Goal: Task Accomplishment & Management: Manage account settings

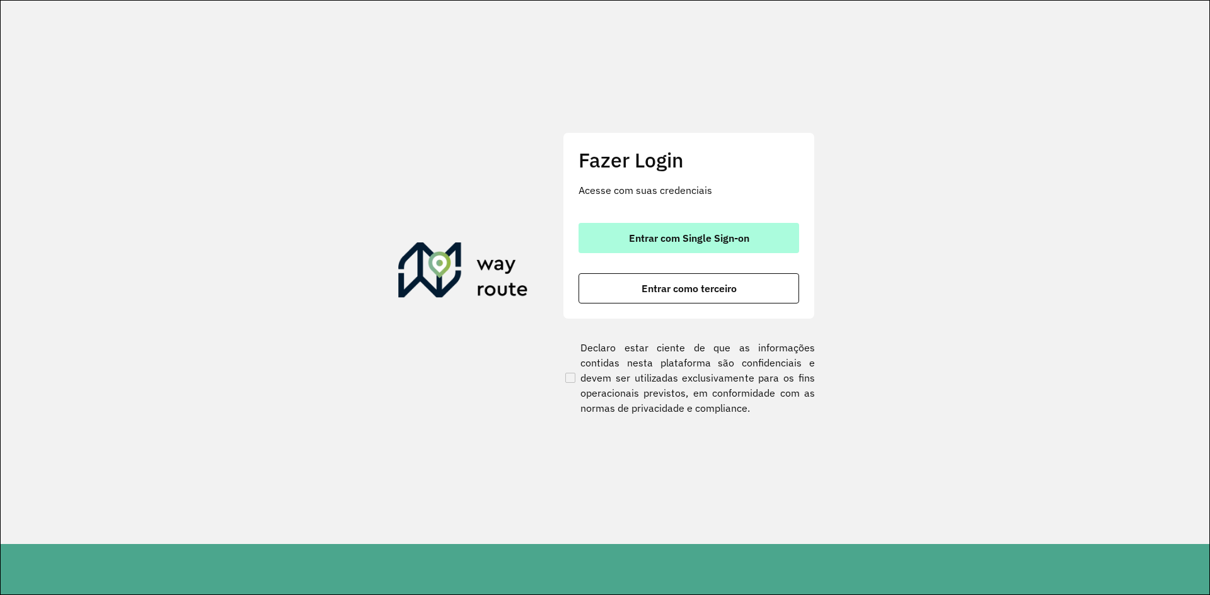
click at [619, 232] on button "Entrar com Single Sign-on" at bounding box center [688, 238] width 221 height 30
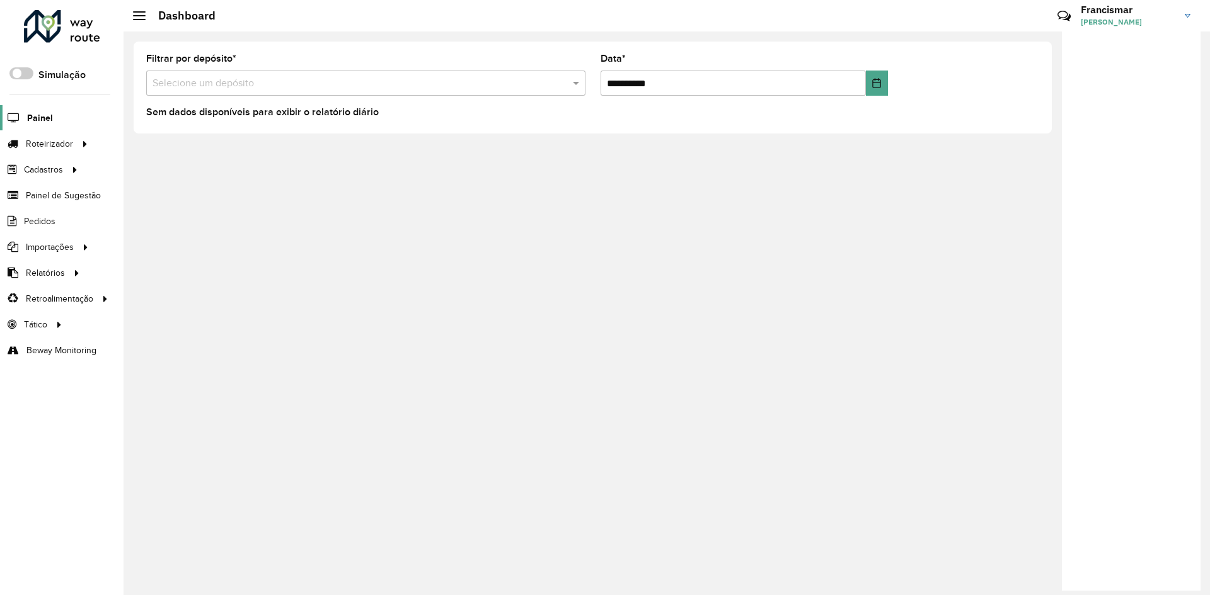
click at [37, 121] on span "Painel" at bounding box center [40, 118] width 26 height 13
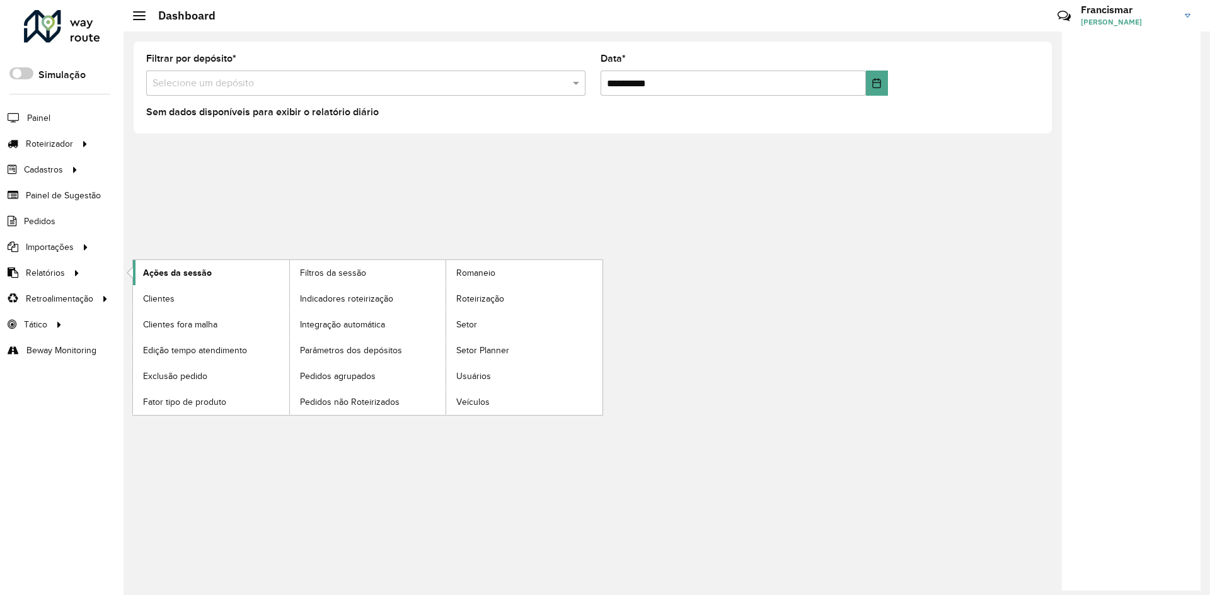
click at [196, 268] on span "Ações da sessão" at bounding box center [177, 273] width 69 height 13
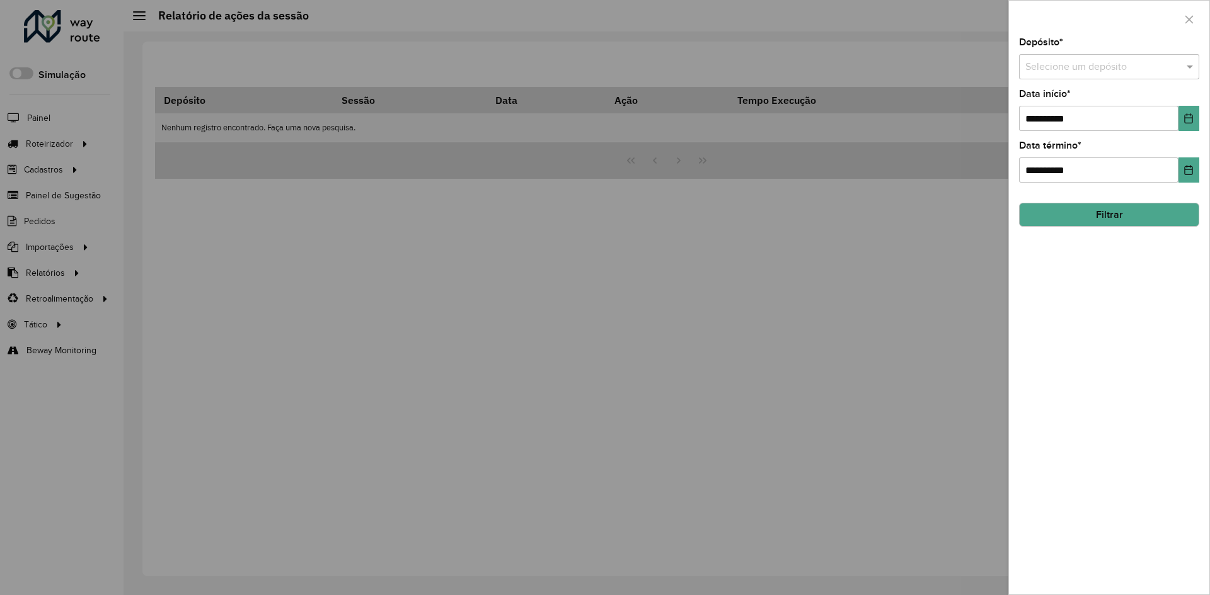
click at [273, 272] on div at bounding box center [605, 297] width 1210 height 595
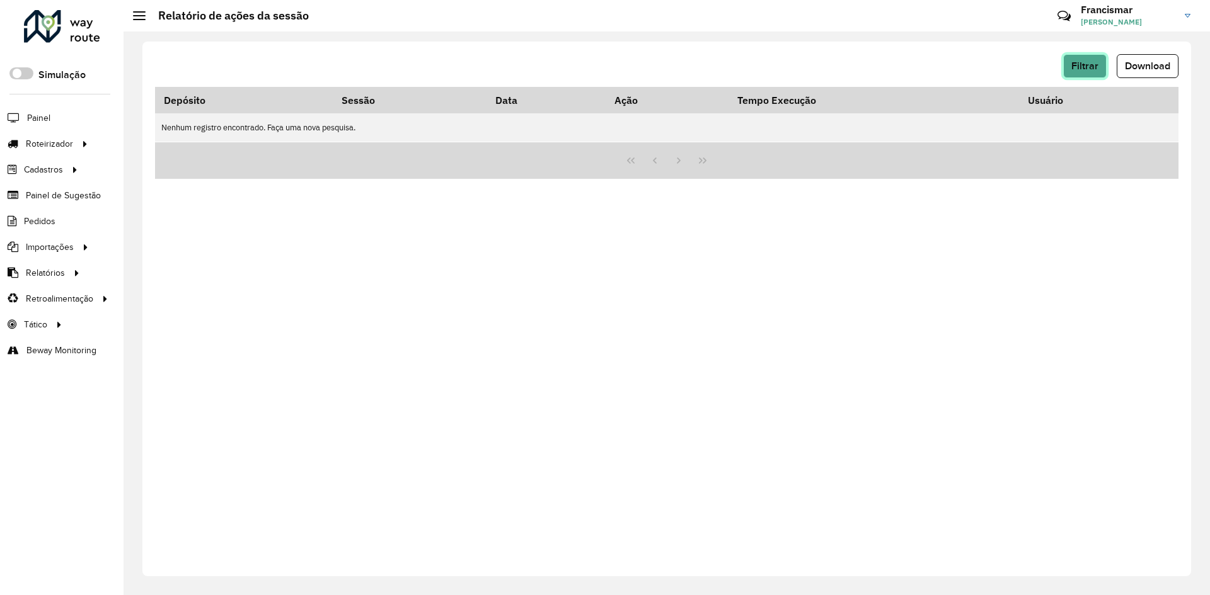
click at [1089, 70] on span "Filtrar" at bounding box center [1084, 65] width 27 height 11
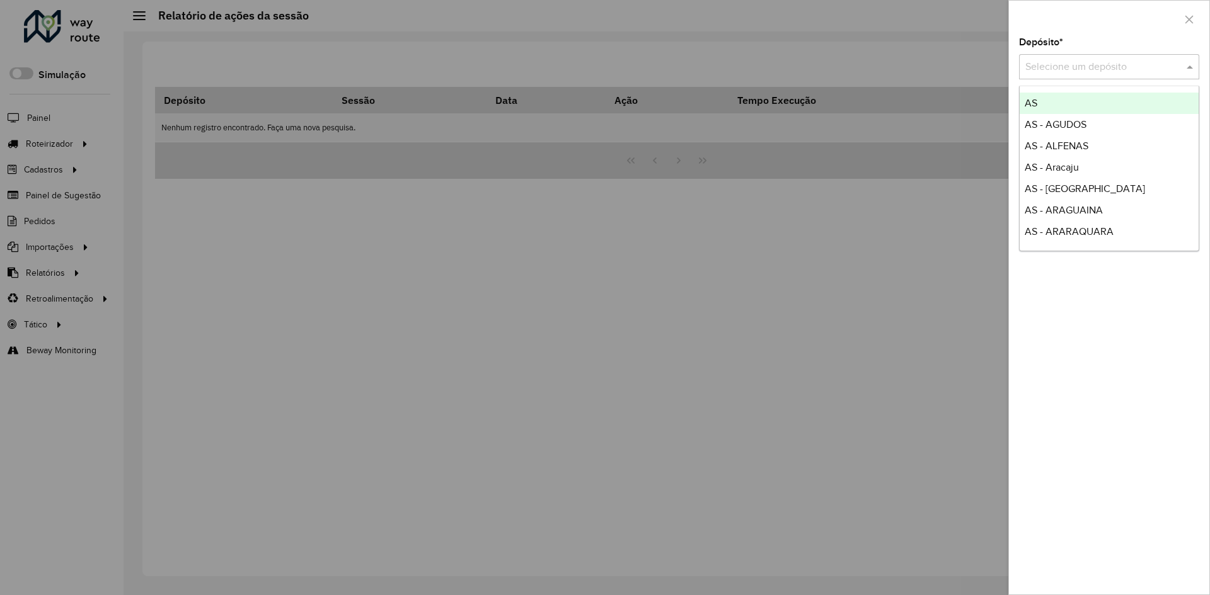
click at [1092, 72] on input "text" at bounding box center [1096, 67] width 142 height 15
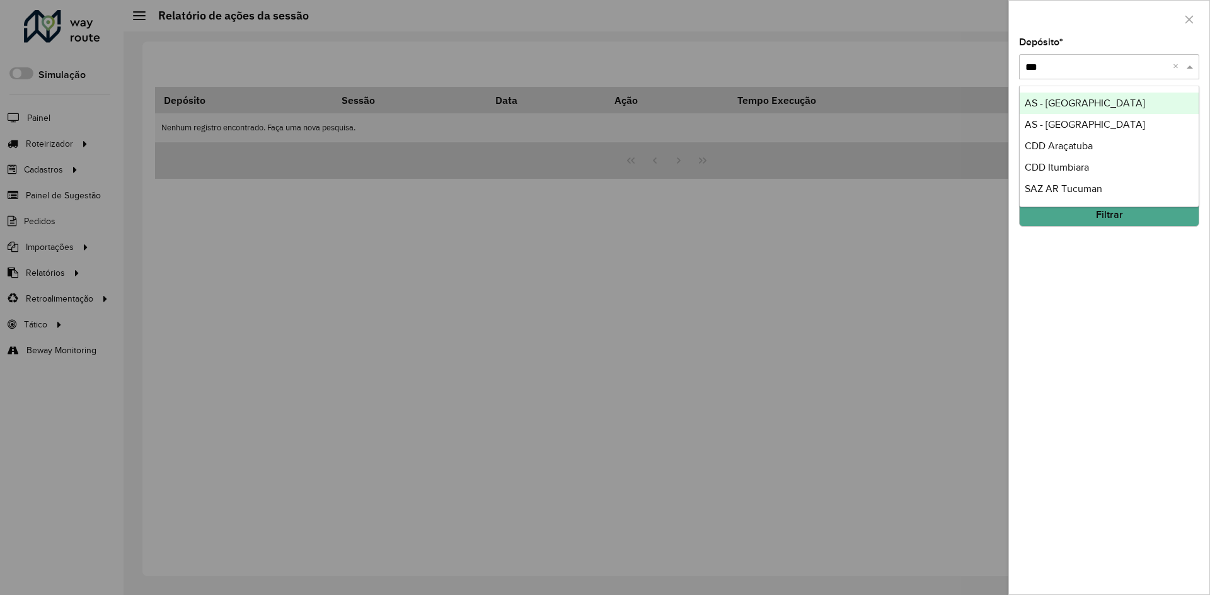
type input "****"
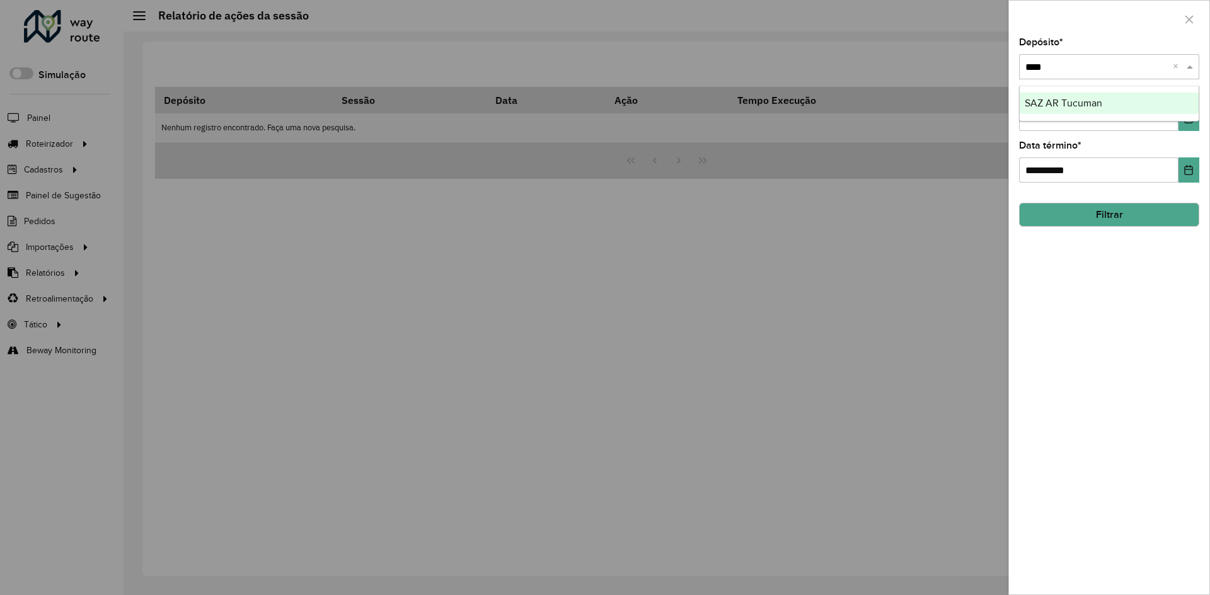
click at [1099, 102] on span "SAZ AR Tucuman" at bounding box center [1062, 103] width 77 height 11
click at [1090, 215] on button "Filtrar" at bounding box center [1109, 215] width 180 height 24
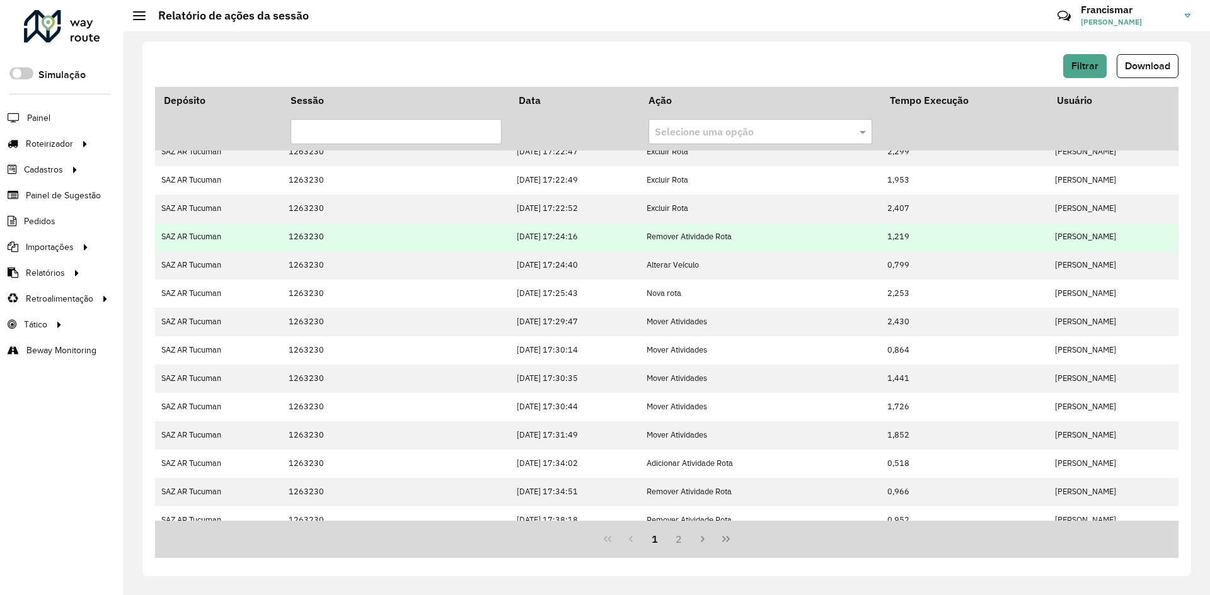
scroll to position [197, 0]
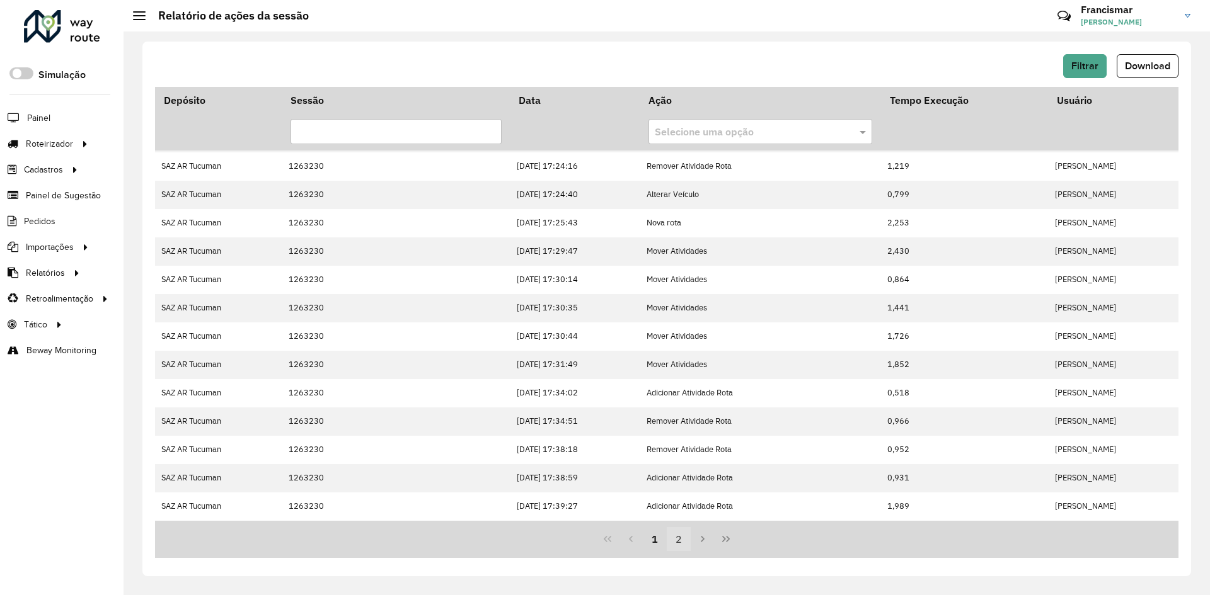
click at [676, 546] on button "2" at bounding box center [679, 539] width 24 height 24
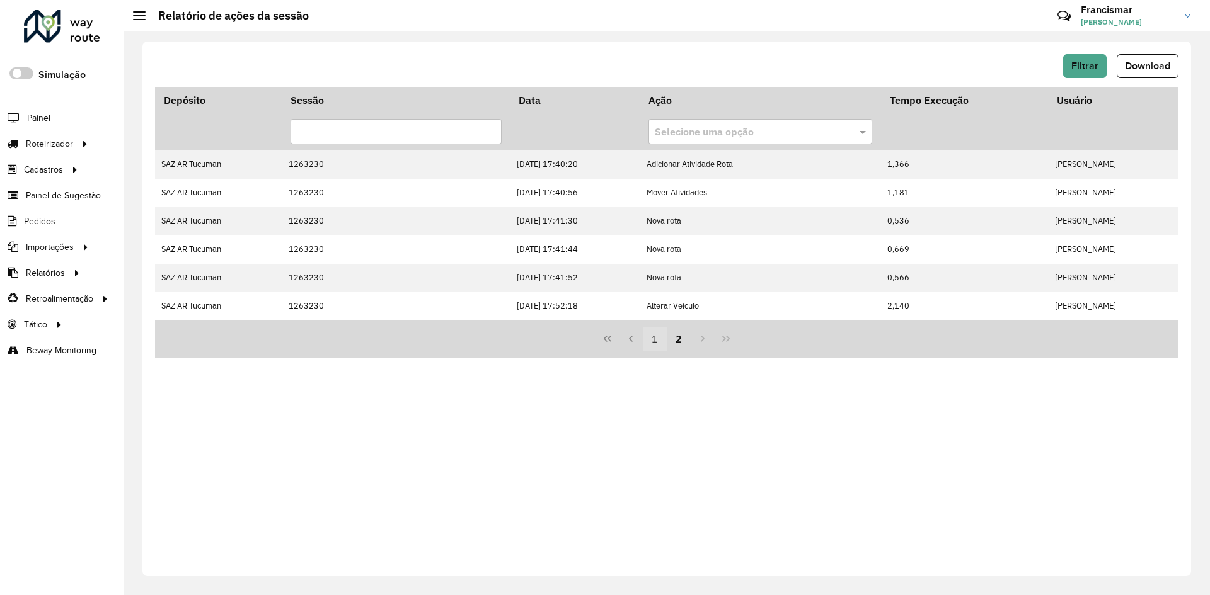
click at [650, 341] on button "1" at bounding box center [655, 339] width 24 height 24
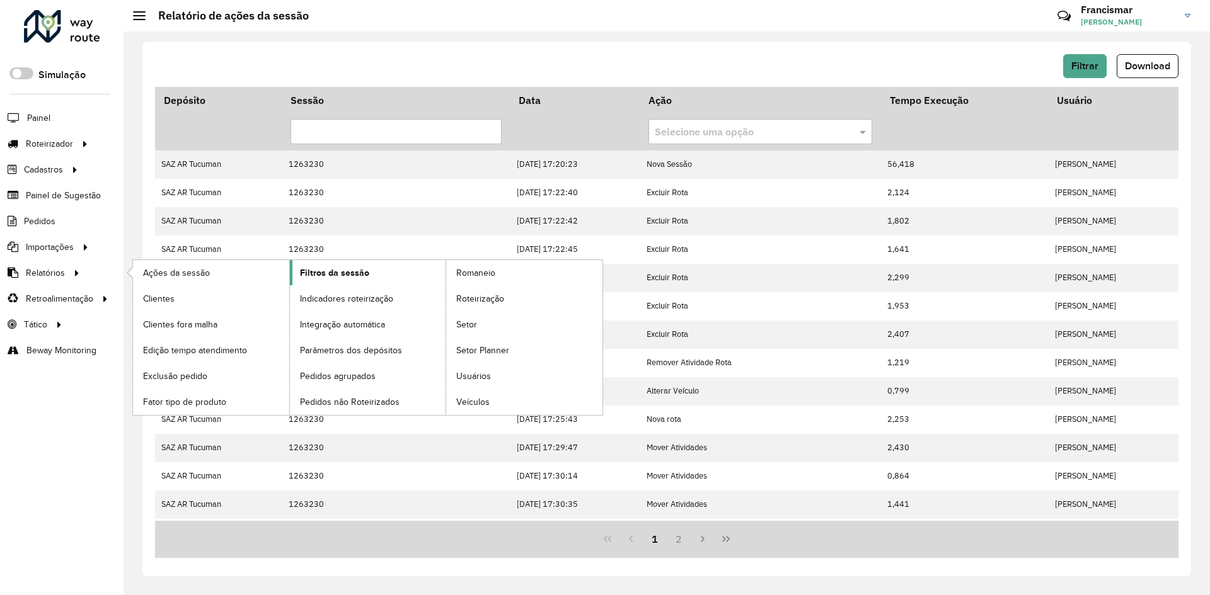
click at [309, 270] on span "Filtros da sessão" at bounding box center [334, 273] width 69 height 13
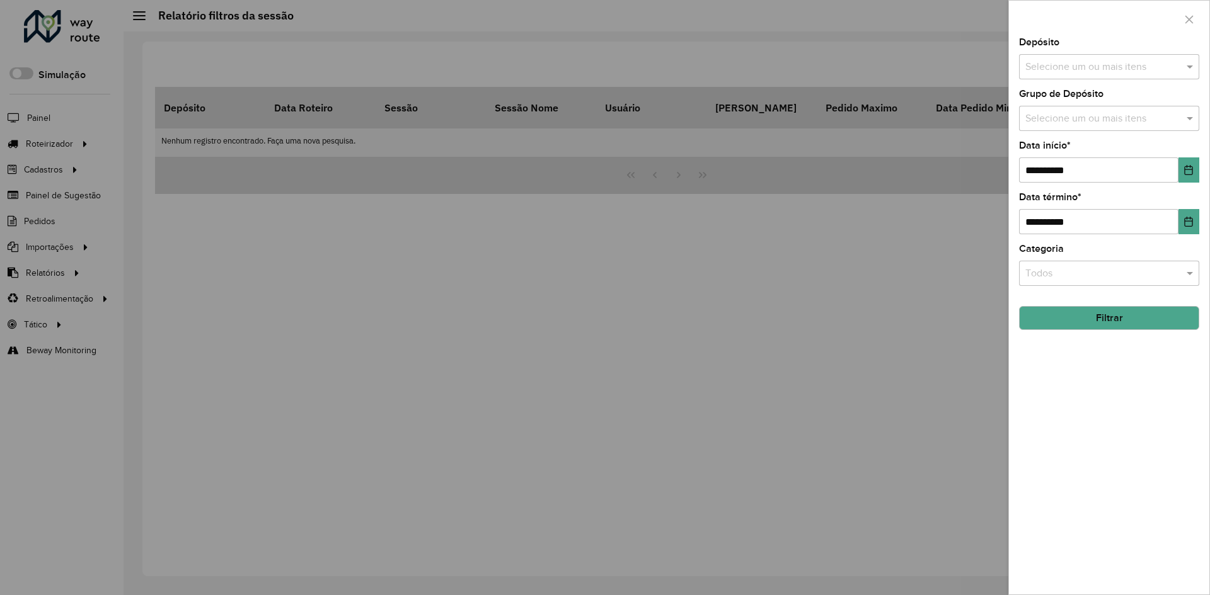
drag, startPoint x: 197, startPoint y: 238, endPoint x: 178, endPoint y: 224, distance: 23.4
click at [196, 238] on div at bounding box center [605, 297] width 1210 height 595
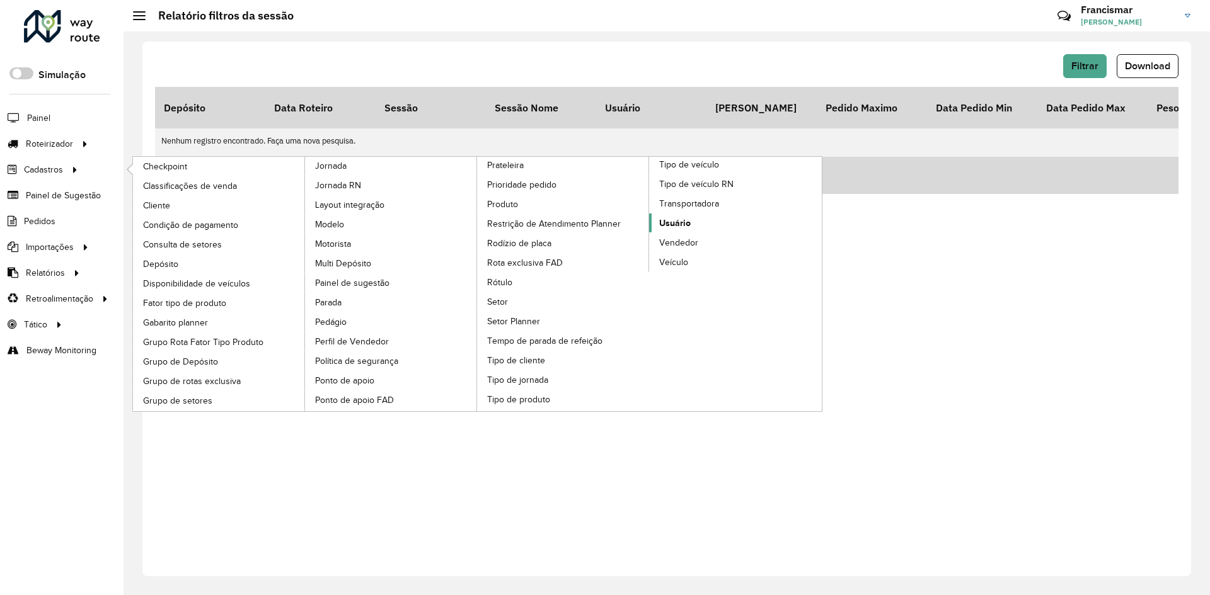
click at [685, 224] on span "Usuário" at bounding box center [675, 223] width 32 height 13
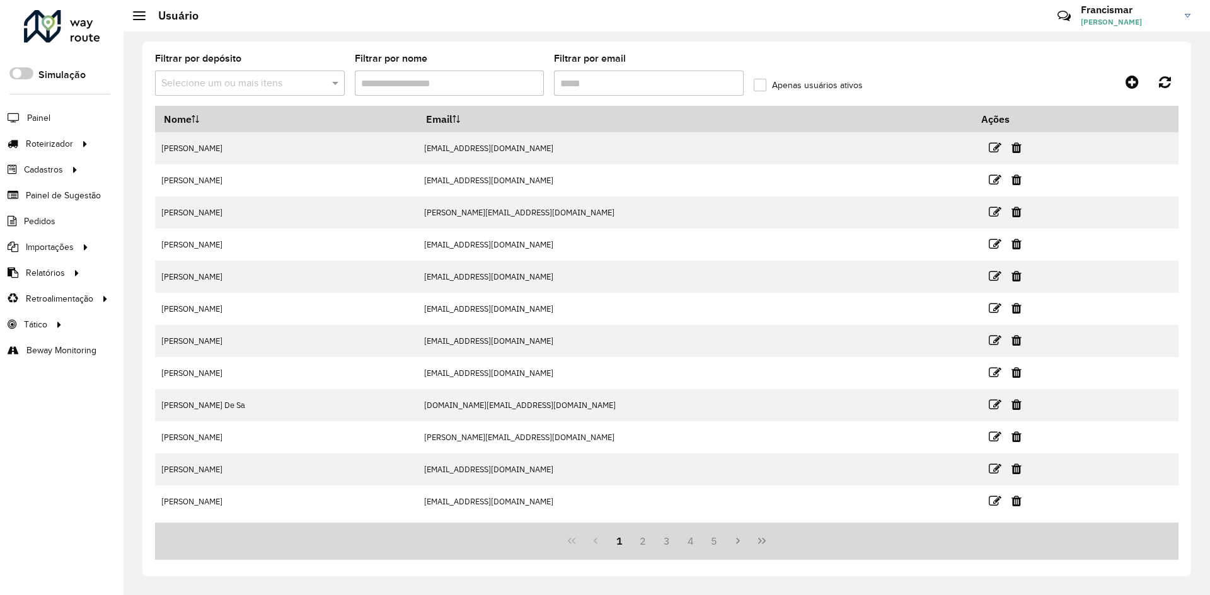
click at [421, 81] on input "Filtrar por nome" at bounding box center [450, 83] width 190 height 25
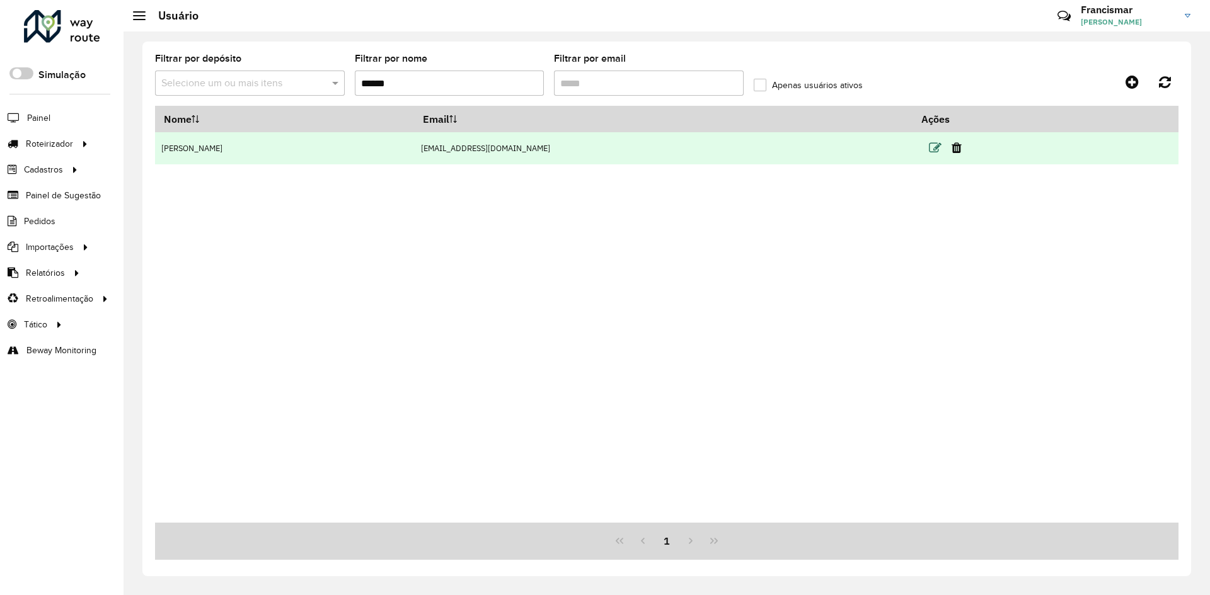
type input "******"
click at [941, 145] on icon at bounding box center [935, 148] width 13 height 13
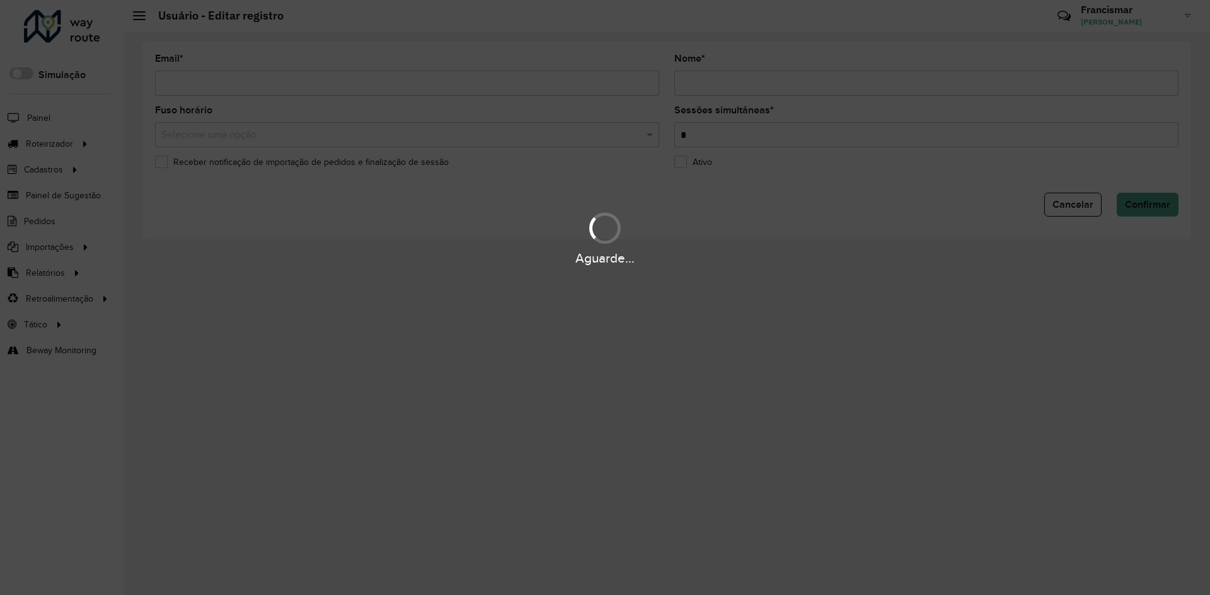
type input "**********"
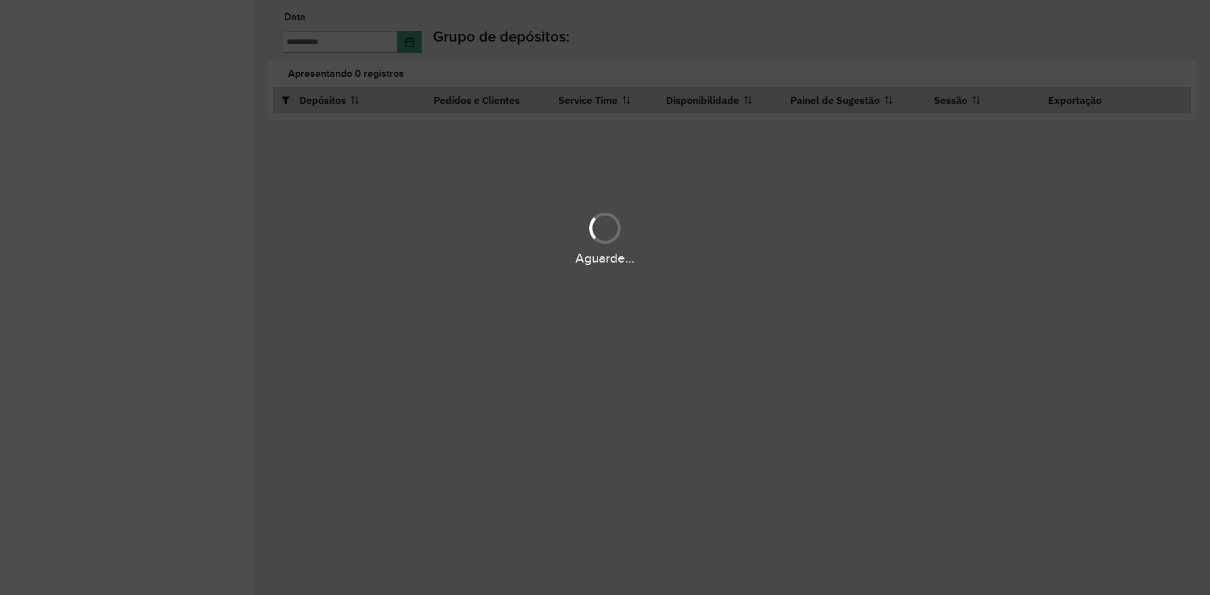
type input "**********"
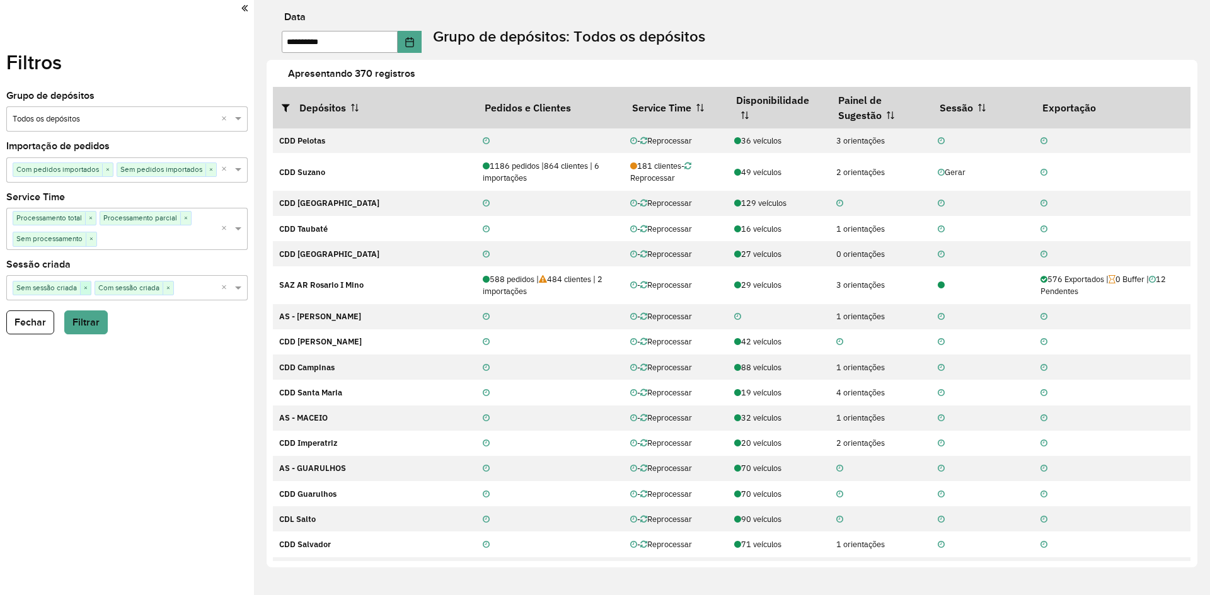
click at [81, 286] on span "×" at bounding box center [85, 288] width 11 height 13
click at [82, 318] on button "Filtrar" at bounding box center [85, 323] width 43 height 24
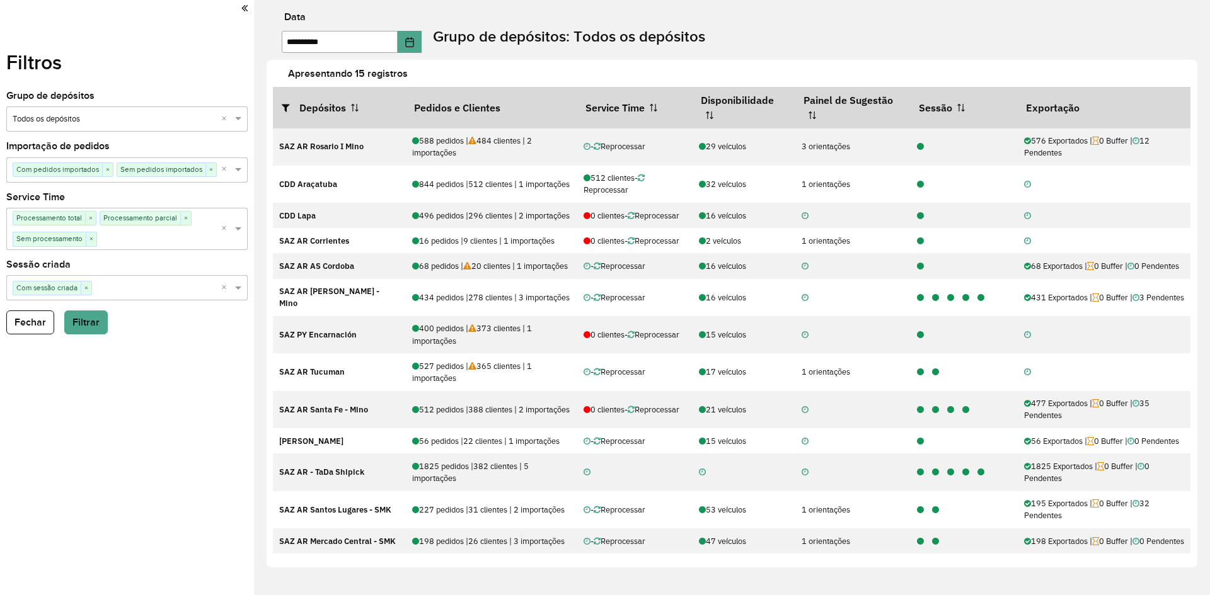
click at [247, 12] on icon at bounding box center [244, 8] width 6 height 11
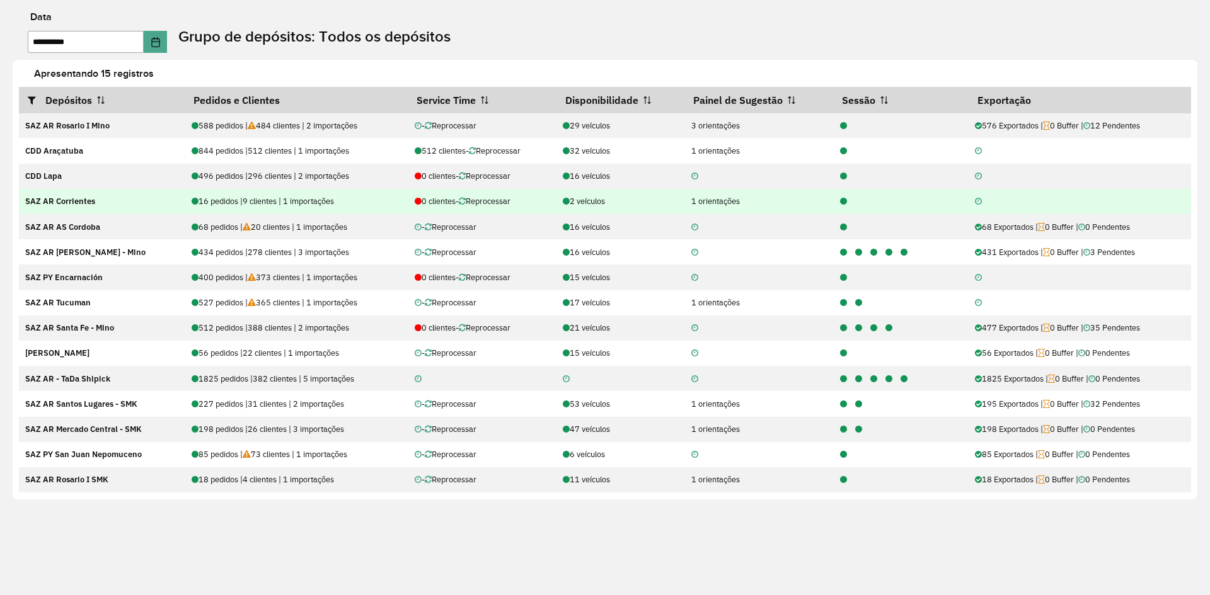
click at [840, 202] on icon at bounding box center [843, 202] width 7 height 8
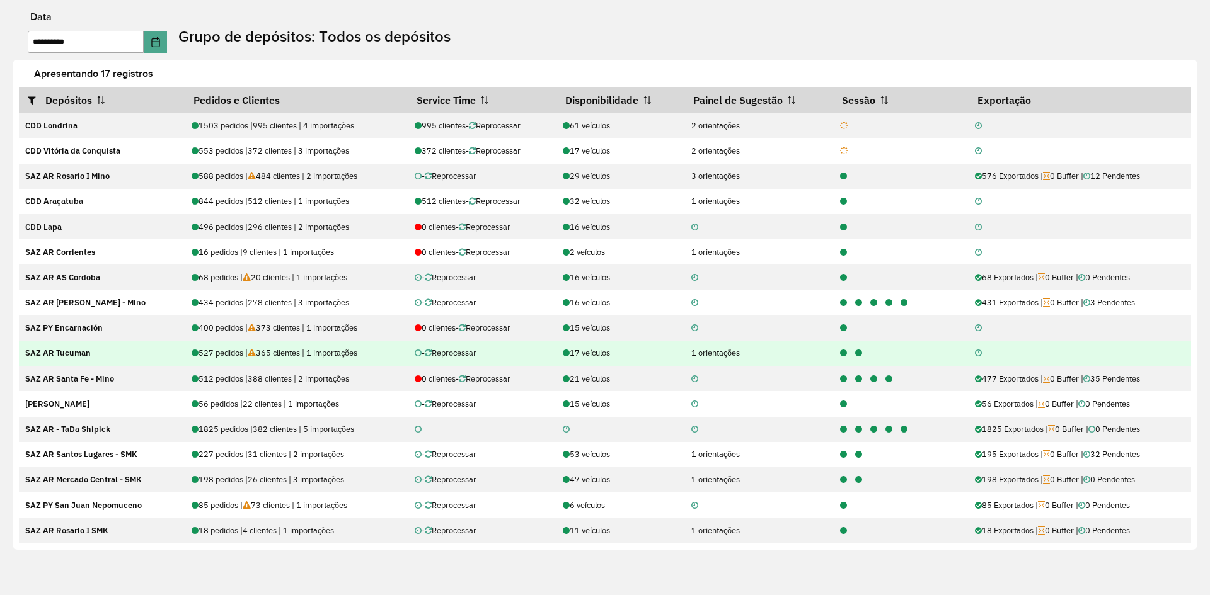
click at [855, 353] on icon at bounding box center [858, 354] width 7 height 8
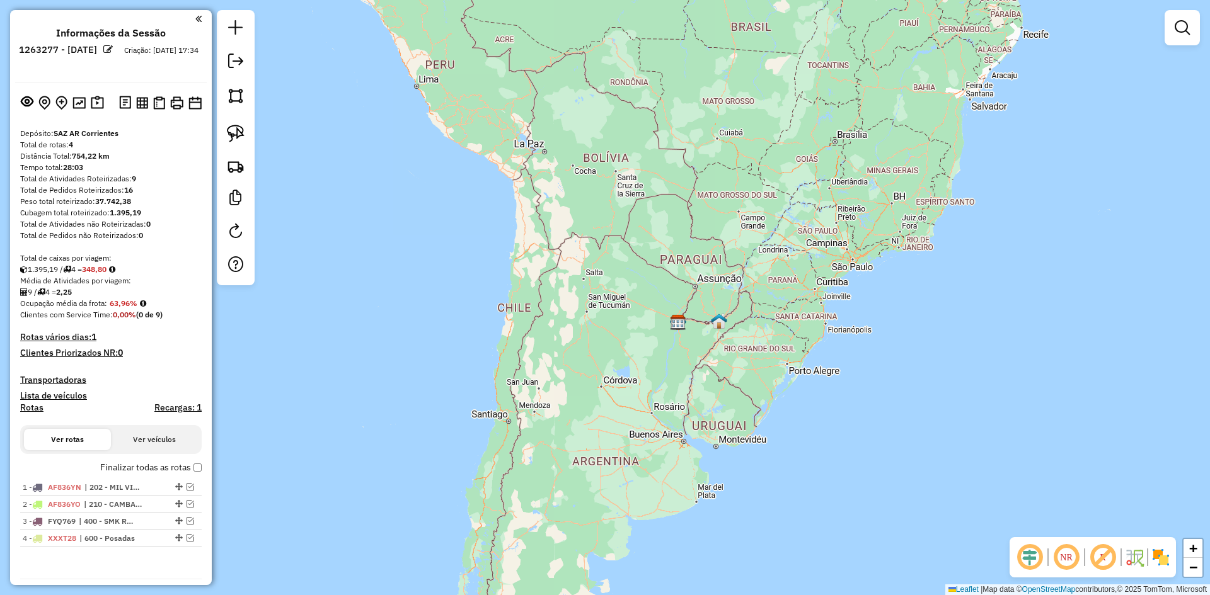
drag, startPoint x: 576, startPoint y: 256, endPoint x: 572, endPoint y: 306, distance: 50.5
click at [572, 306] on div "Janela de atendimento Grade de atendimento Capacidade Transportadoras Veículos …" at bounding box center [605, 297] width 1210 height 595
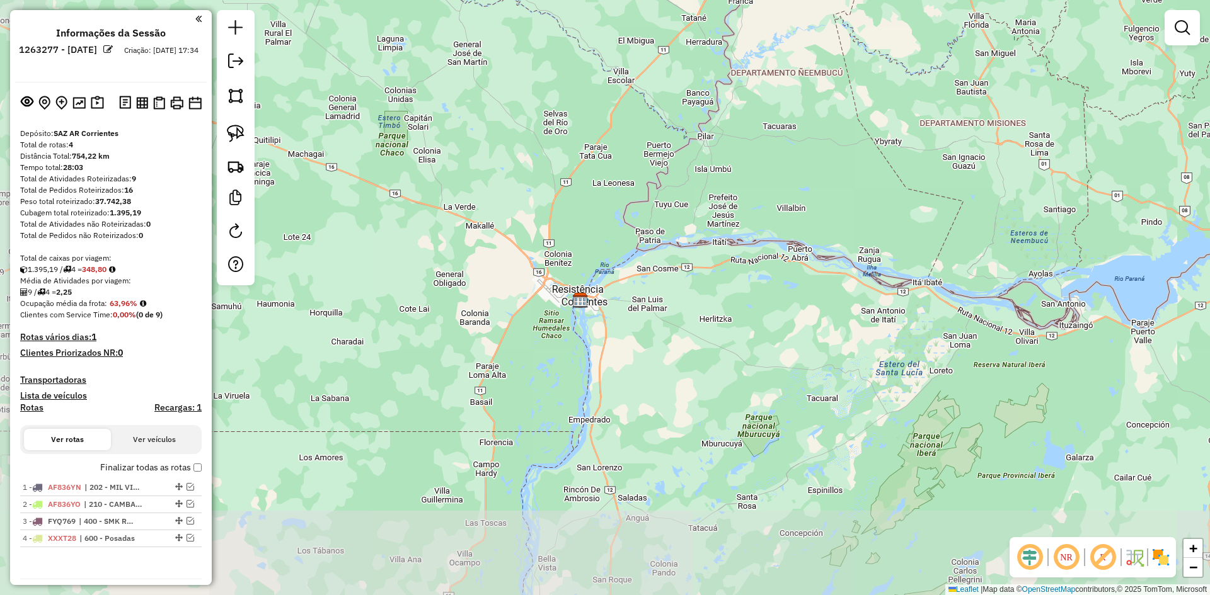
drag, startPoint x: 483, startPoint y: 313, endPoint x: 548, endPoint y: 186, distance: 142.9
click at [548, 186] on div "Janela de atendimento Grade de atendimento Capacidade Transportadoras Veículos …" at bounding box center [605, 297] width 1210 height 595
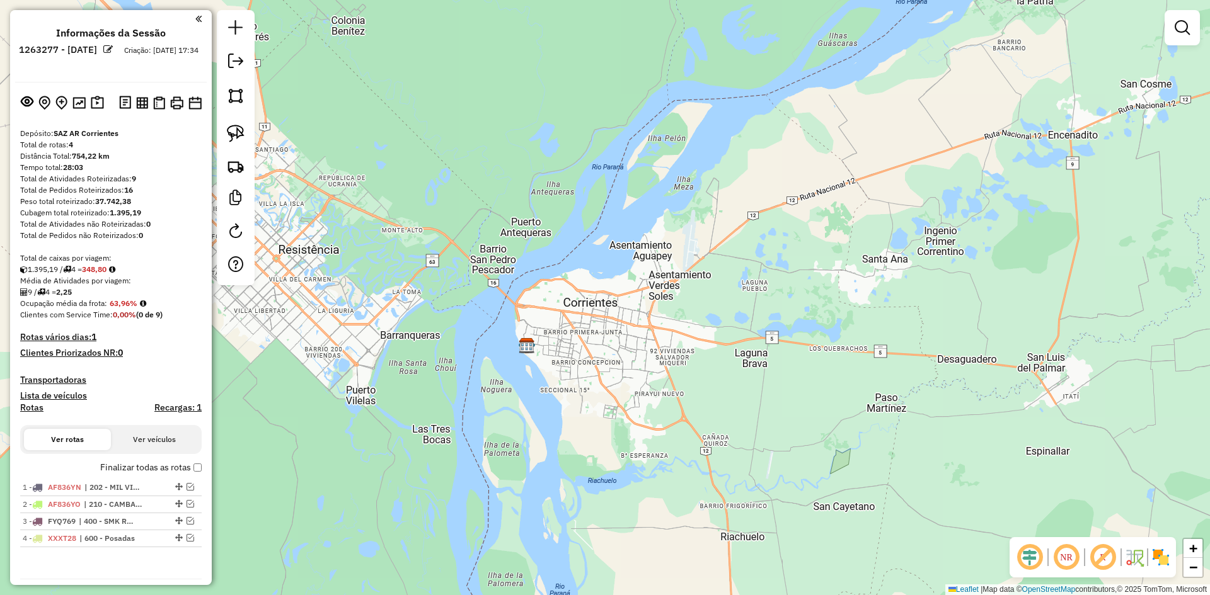
drag, startPoint x: 445, startPoint y: 304, endPoint x: 583, endPoint y: 293, distance: 139.1
click at [583, 293] on div "Janela de atendimento Grade de atendimento Capacidade Transportadoras Veículos …" at bounding box center [605, 297] width 1210 height 595
